Goal: Check status: Check status

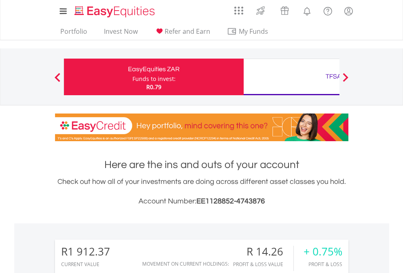
scroll to position [78, 128]
click at [132, 77] on div "Funds to invest:" at bounding box center [153, 79] width 43 height 8
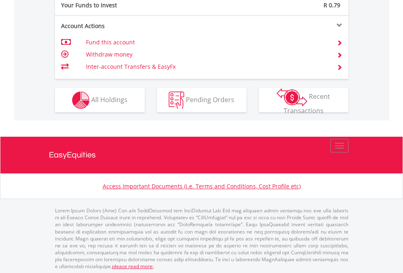
scroll to position [814, 0]
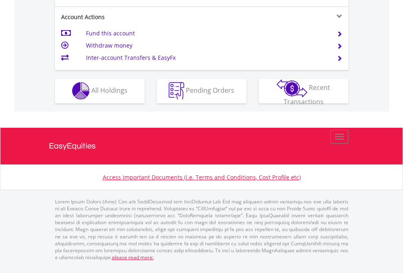
scroll to position [762, 0]
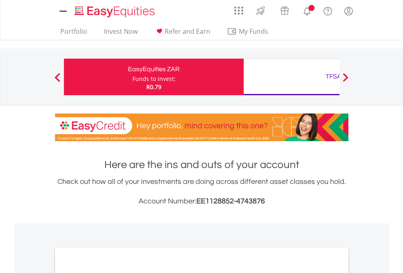
scroll to position [490, 0]
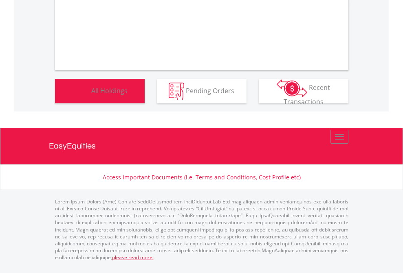
click at [91, 95] on span "All Holdings" at bounding box center [109, 90] width 36 height 9
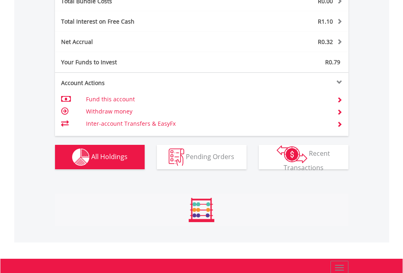
scroll to position [78, 128]
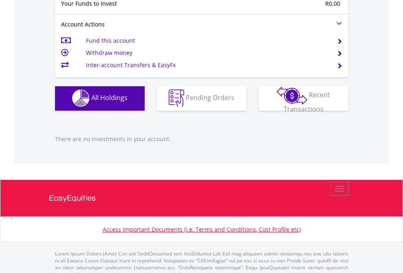
scroll to position [807, 0]
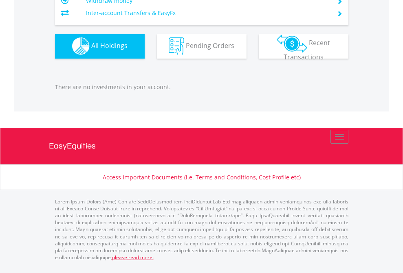
scroll to position [807, 0]
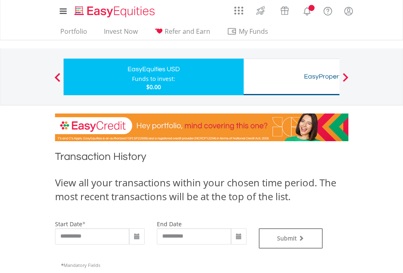
type input "**********"
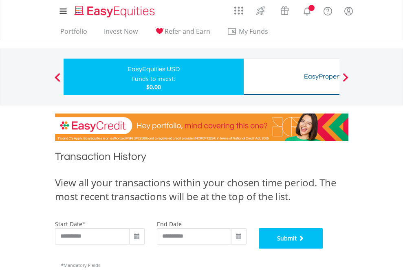
click at [323, 249] on button "Submit" at bounding box center [291, 239] width 64 height 20
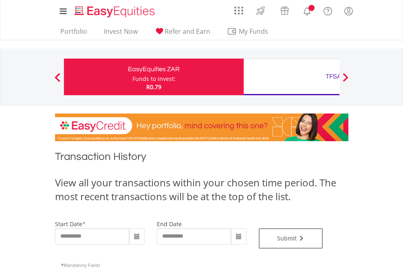
click at [291, 77] on div "TFSA" at bounding box center [334, 76] width 170 height 11
type input "**********"
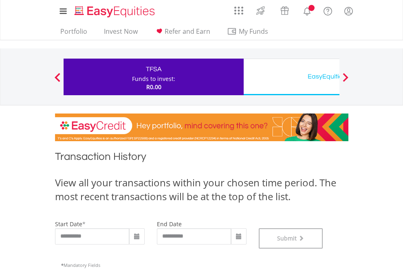
scroll to position [330, 0]
click at [291, 77] on div "EasyEquities USD" at bounding box center [334, 76] width 170 height 11
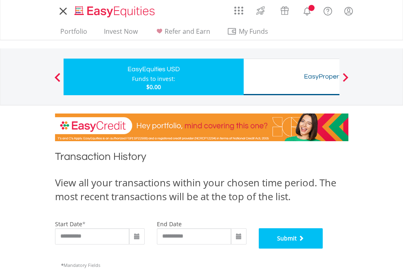
click at [323, 249] on button "Submit" at bounding box center [291, 239] width 64 height 20
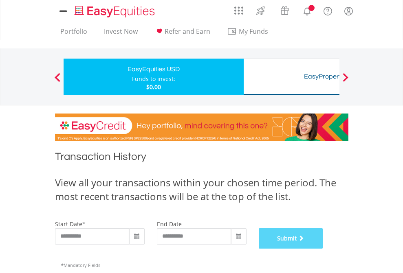
scroll to position [330, 0]
